Goal: Task Accomplishment & Management: Complete application form

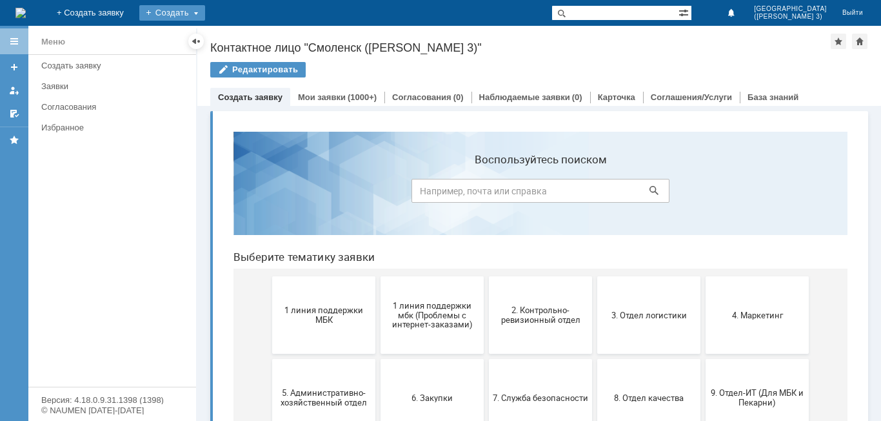
click at [205, 14] on div "Создать" at bounding box center [172, 12] width 66 height 15
click at [243, 46] on div "Заявка" at bounding box center [190, 38] width 103 height 21
click at [205, 9] on div "Создать" at bounding box center [172, 12] width 66 height 15
click at [240, 37] on link "Заявка" at bounding box center [191, 38] width 98 height 15
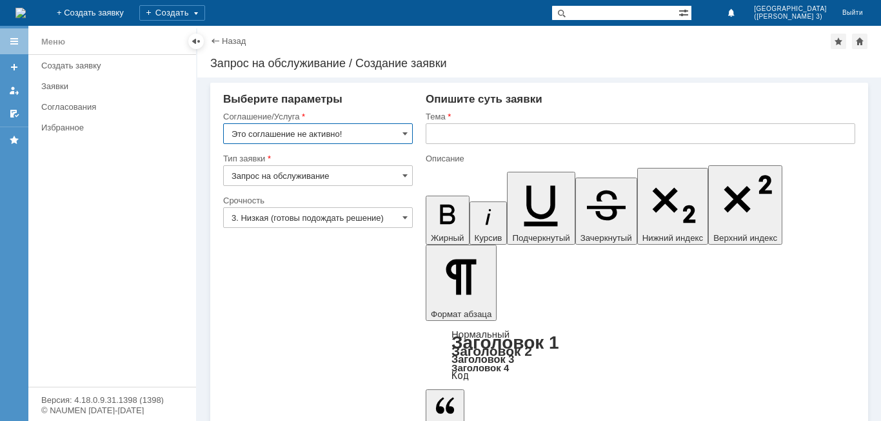
click at [386, 133] on input "Это соглашение не активно!" at bounding box center [318, 133] width 190 height 21
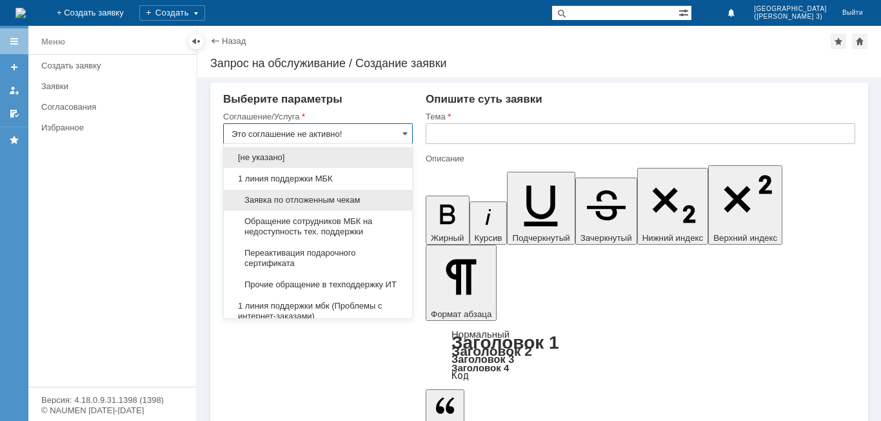
click at [356, 205] on div "Заявка по отложенным чекам" at bounding box center [318, 200] width 188 height 21
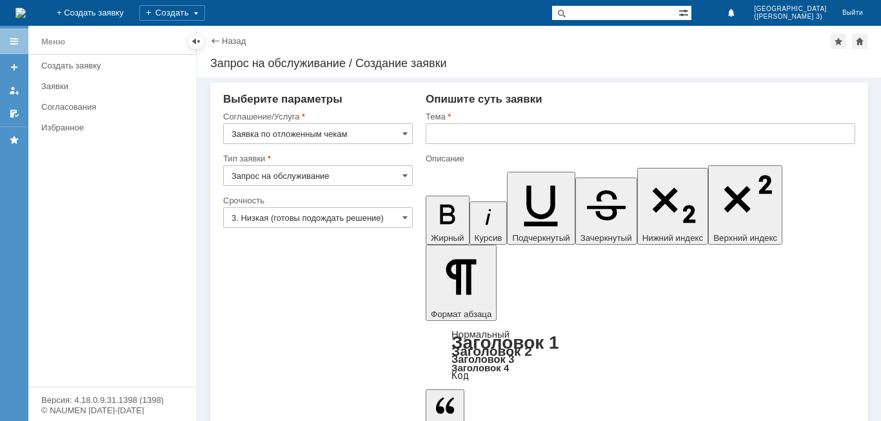
type input "Заявка по отложенным чекам"
click at [514, 136] on input "text" at bounding box center [641, 133] width 430 height 21
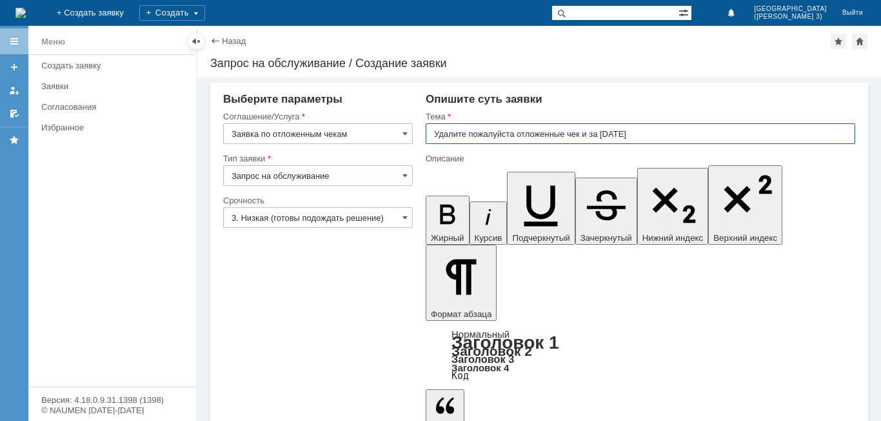
type input "Удалите пожалуйста отложенные чек и за [DATE]"
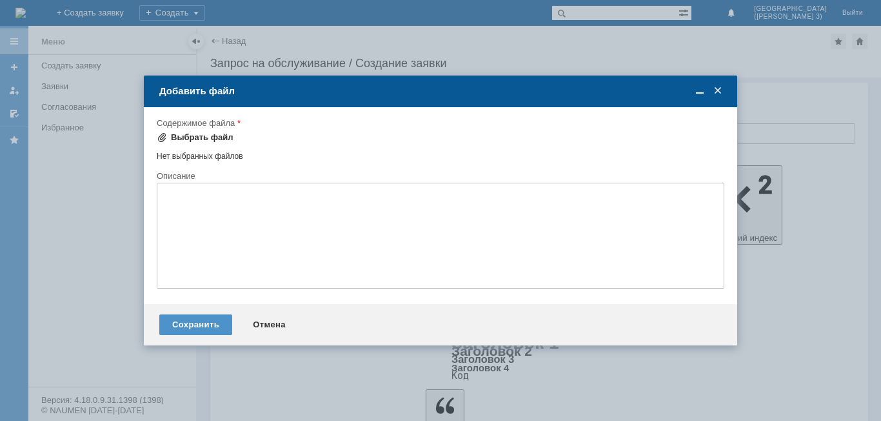
click at [208, 141] on div "Выбрать файл" at bounding box center [202, 137] width 63 height 10
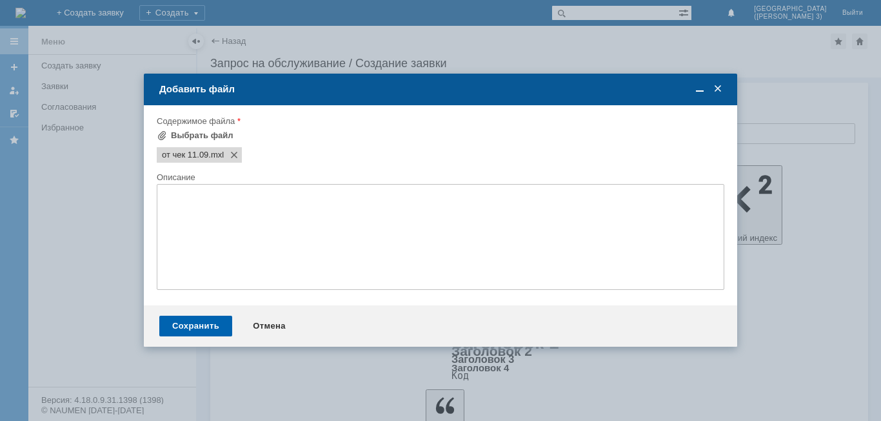
click at [171, 325] on div "Сохранить" at bounding box center [195, 326] width 73 height 21
